Goal: Find specific page/section: Find specific page/section

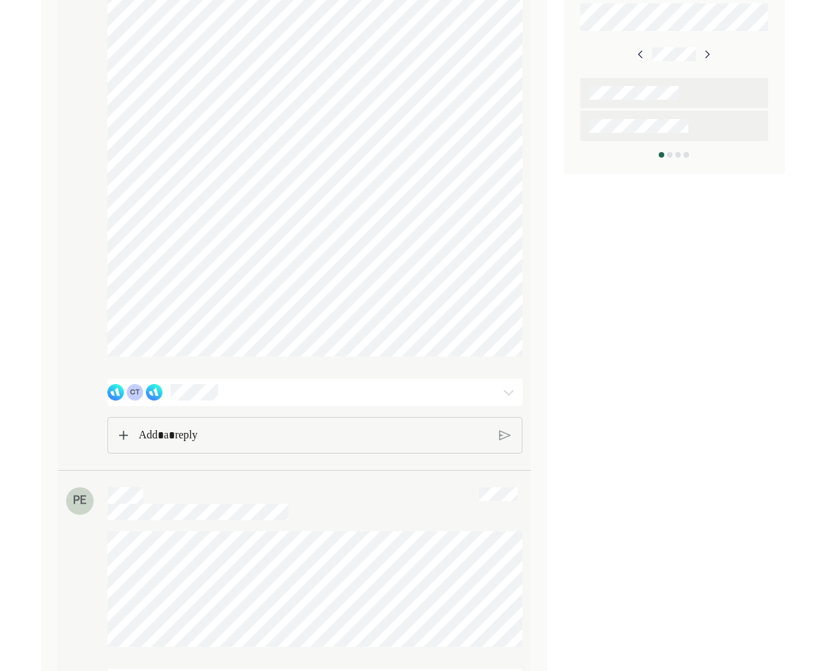
scroll to position [754, 0]
click at [209, 387] on div "CT" at bounding box center [314, 391] width 415 height 28
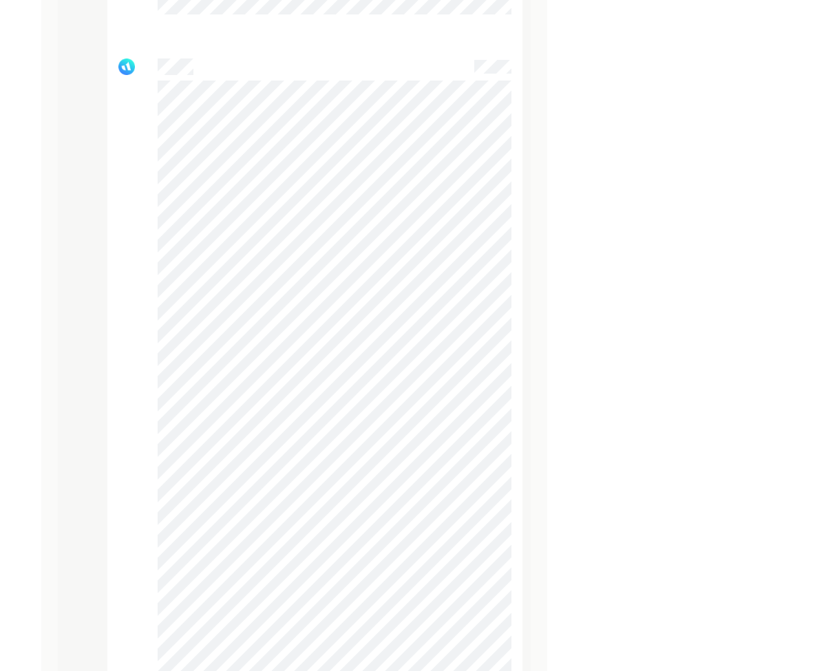
scroll to position [4507, 0]
click at [268, 374] on div at bounding box center [314, 431] width 415 height 776
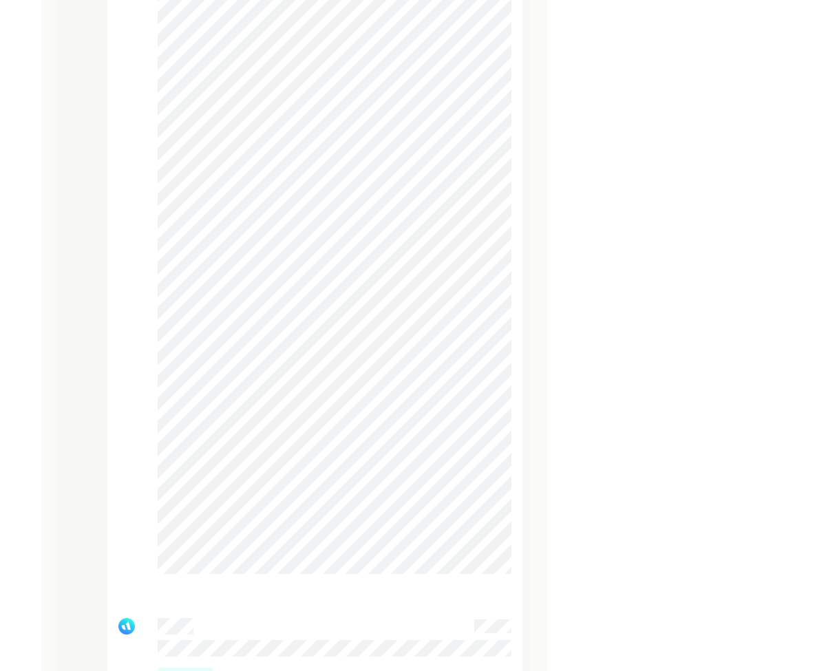
scroll to position [4734, 0]
click at [153, 317] on div at bounding box center [314, 205] width 415 height 776
click at [297, 355] on div at bounding box center [314, 205] width 415 height 776
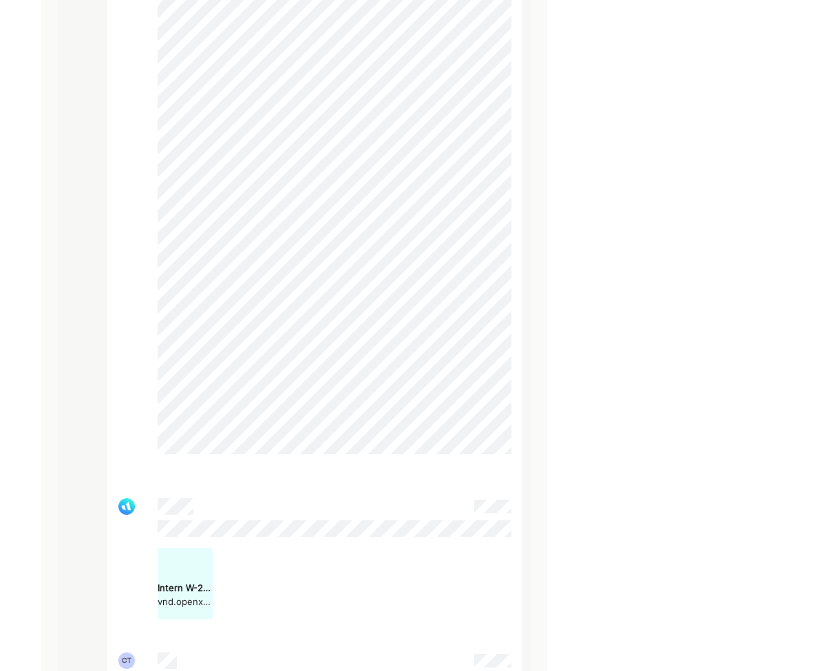
scroll to position [4852, 0]
drag, startPoint x: 153, startPoint y: 317, endPoint x: 150, endPoint y: 376, distance: 58.6
click at [150, 376] on div at bounding box center [314, 87] width 415 height 776
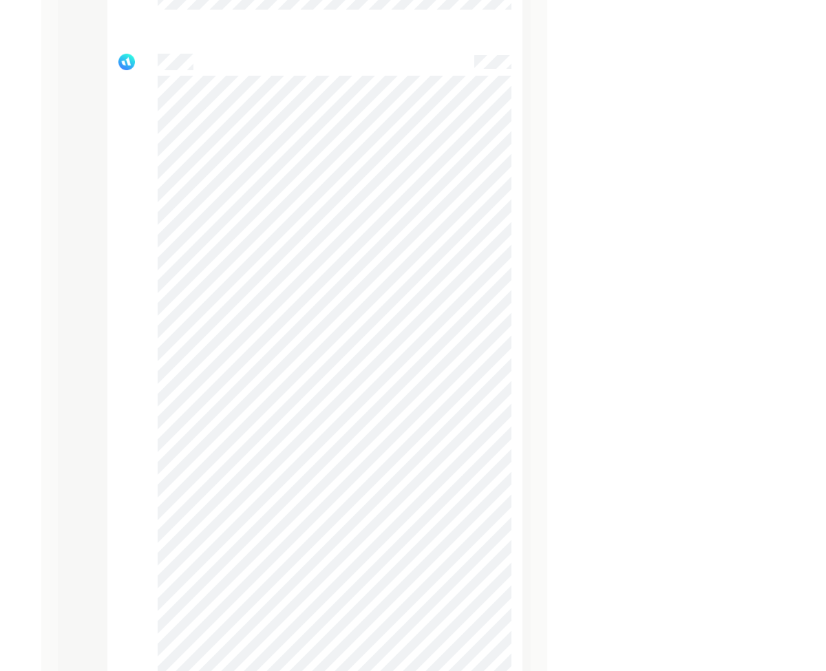
scroll to position [4506, 0]
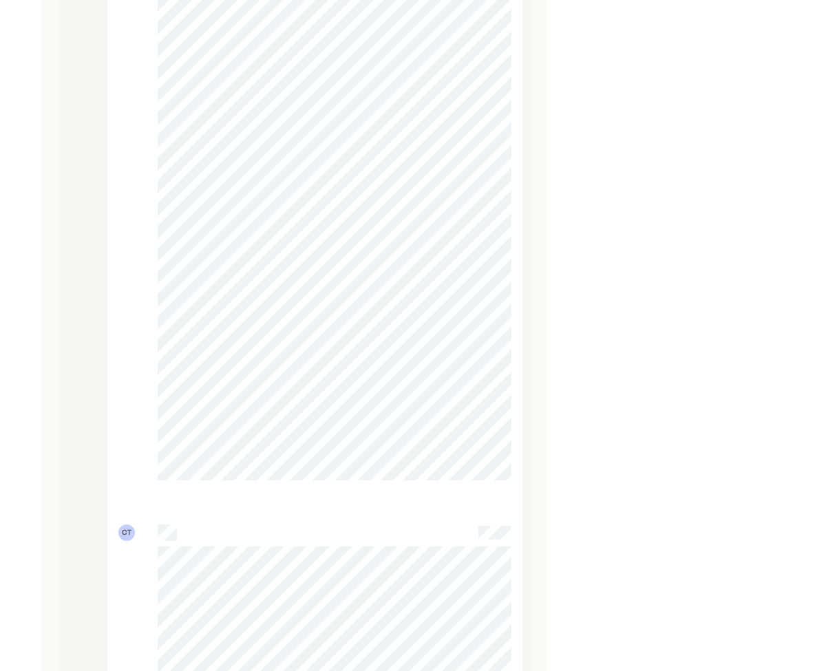
scroll to position [1976, 0]
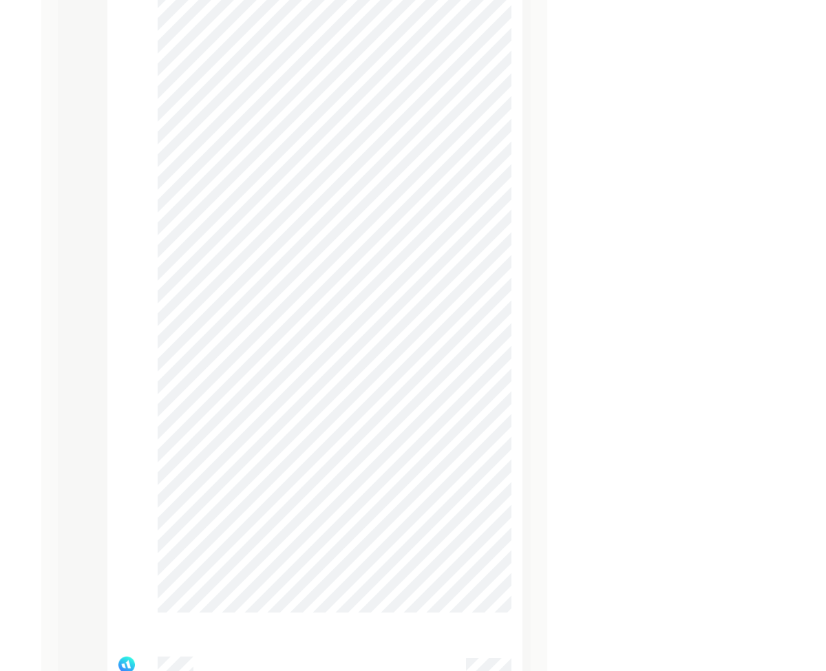
scroll to position [2618, 0]
